Goal: Information Seeking & Learning: Learn about a topic

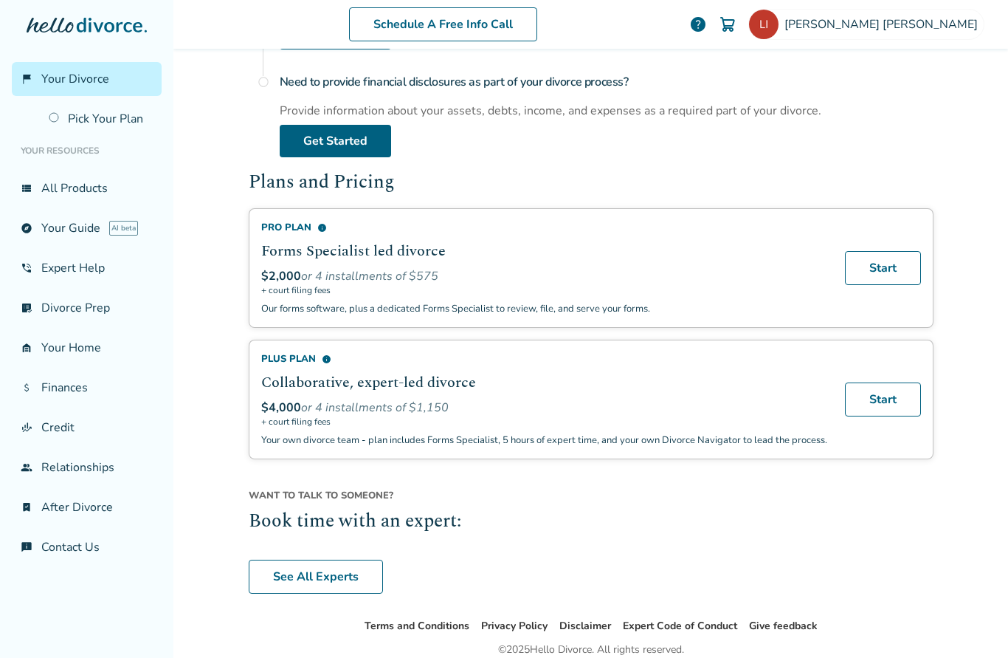
scroll to position [410, 0]
click at [93, 484] on link "group Relationships" at bounding box center [87, 467] width 150 height 34
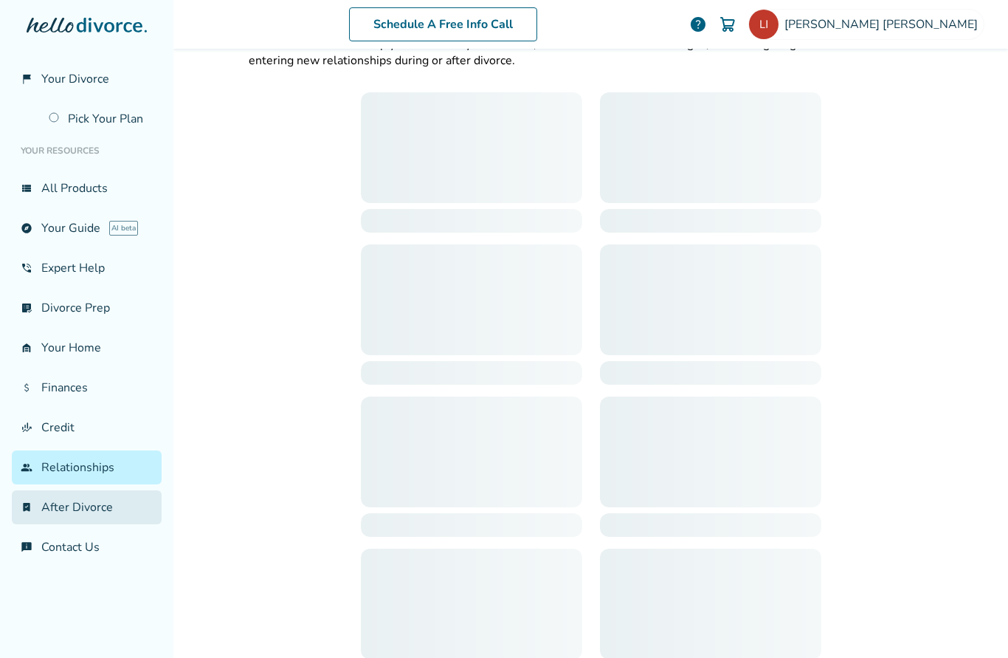
click at [97, 514] on link "bookmark_check After Divorce" at bounding box center [87, 507] width 150 height 34
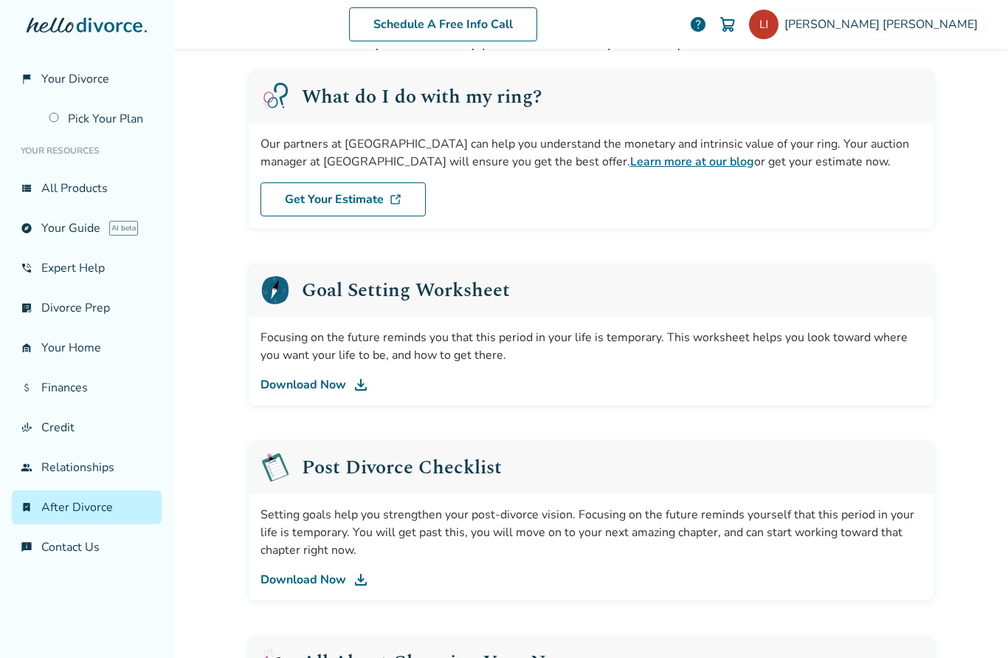
click at [892, 162] on div "Our partners at [GEOGRAPHIC_DATA] can help you understand the monetary and intr…" at bounding box center [591, 152] width 661 height 35
click at [445, 112] on div "What do I do with my ring?" at bounding box center [591, 96] width 685 height 53
click at [531, 75] on div "What do I do with my ring?" at bounding box center [591, 96] width 685 height 53
click at [515, 75] on div "What do I do with my ring?" at bounding box center [591, 96] width 685 height 53
click at [630, 154] on link "Learn more at our blog" at bounding box center [692, 162] width 124 height 16
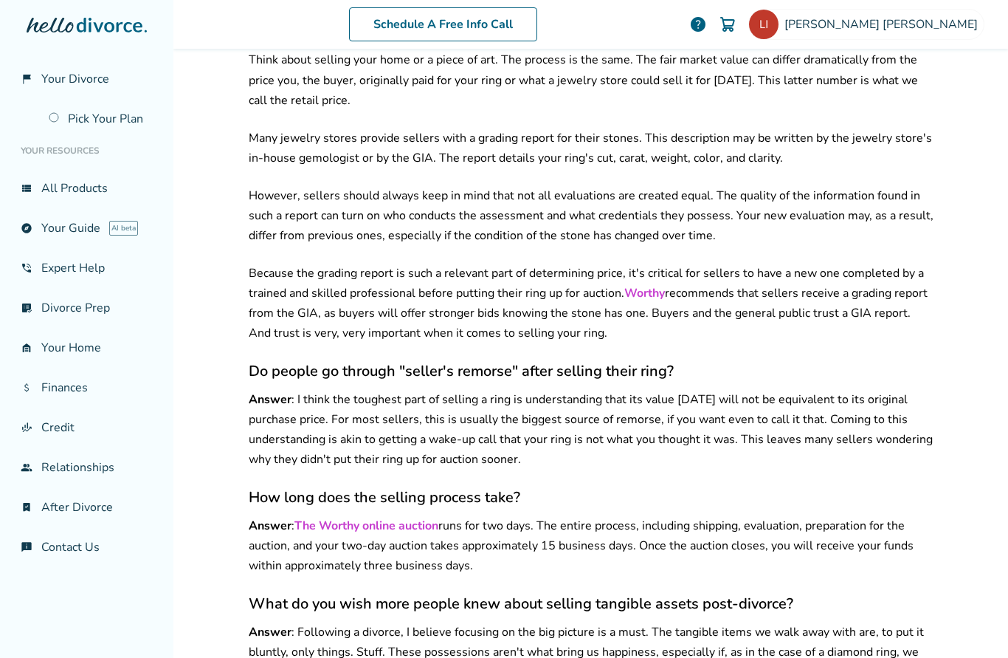
scroll to position [1251, 0]
